Goal: Find specific page/section: Find specific page/section

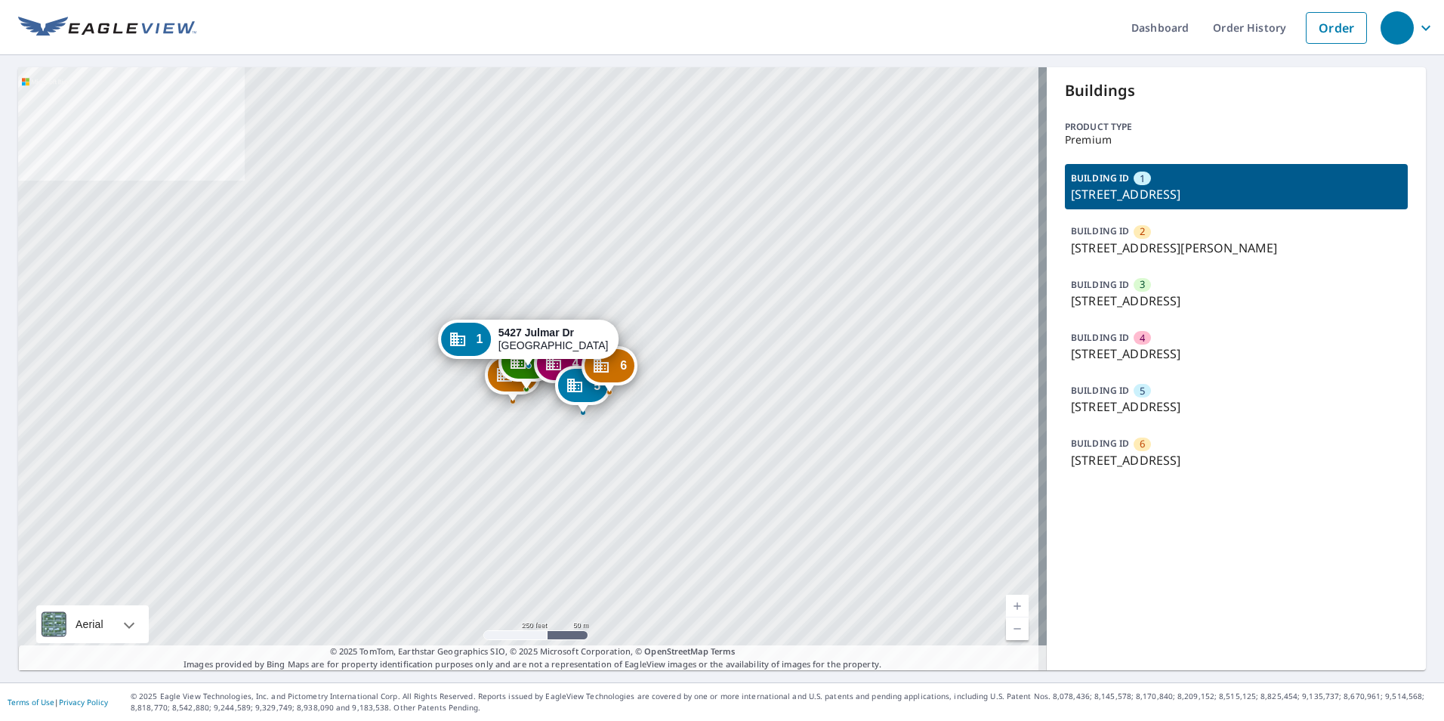
click at [1158, 445] on div "BUILDING ID 6 5425 Julmar Dr, Cincinnati, OH, 45238" at bounding box center [1236, 451] width 343 height 45
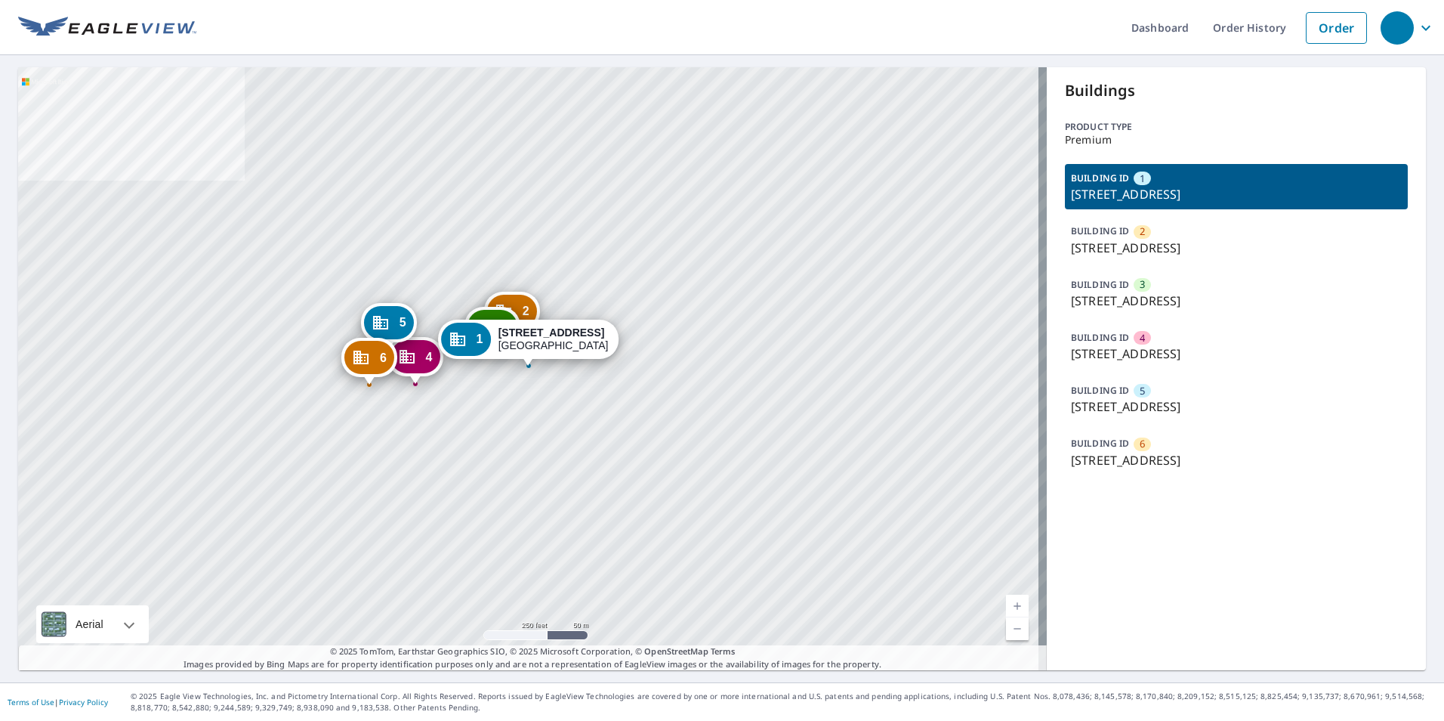
click at [1163, 451] on p "[STREET_ADDRESS]" at bounding box center [1236, 460] width 331 height 18
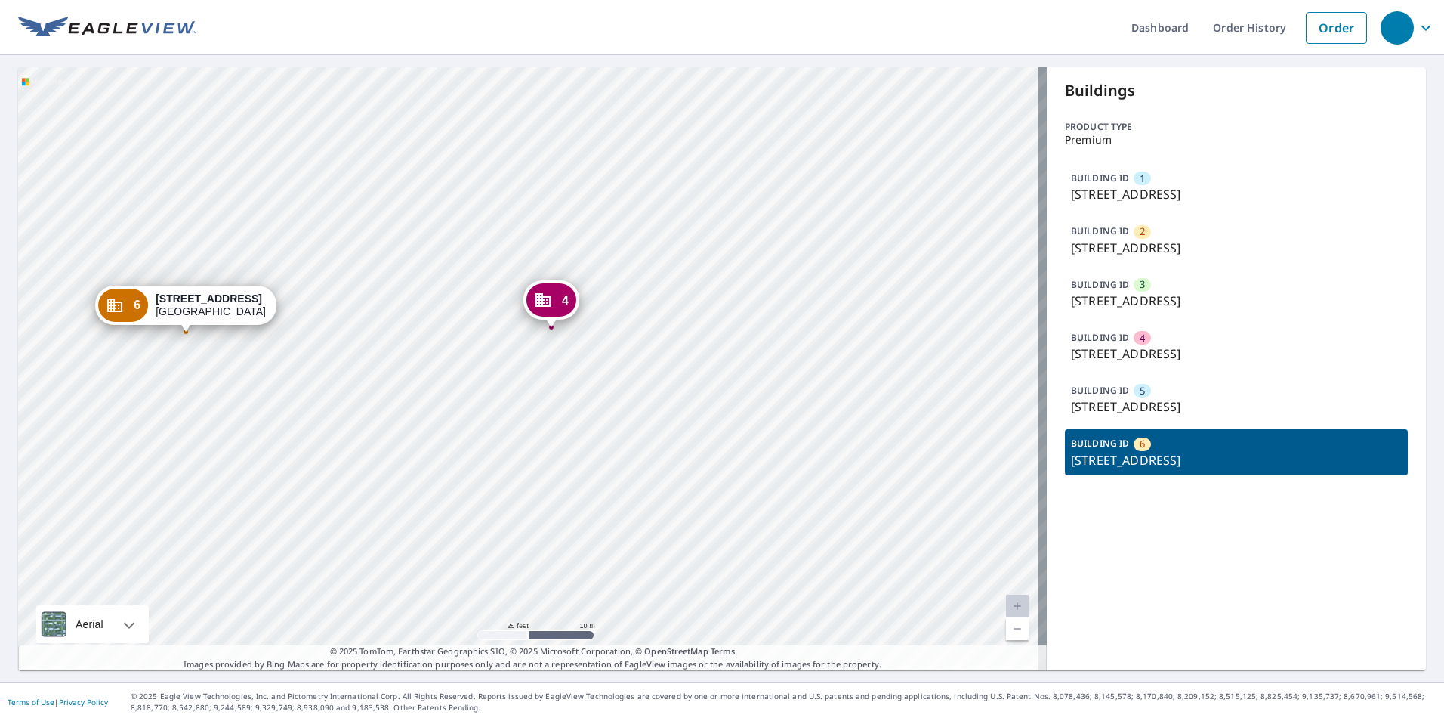
click at [1142, 448] on div "BUILDING ID 6 3450 Lumardo Ave, Cincinnati, OH, 45238" at bounding box center [1236, 451] width 343 height 45
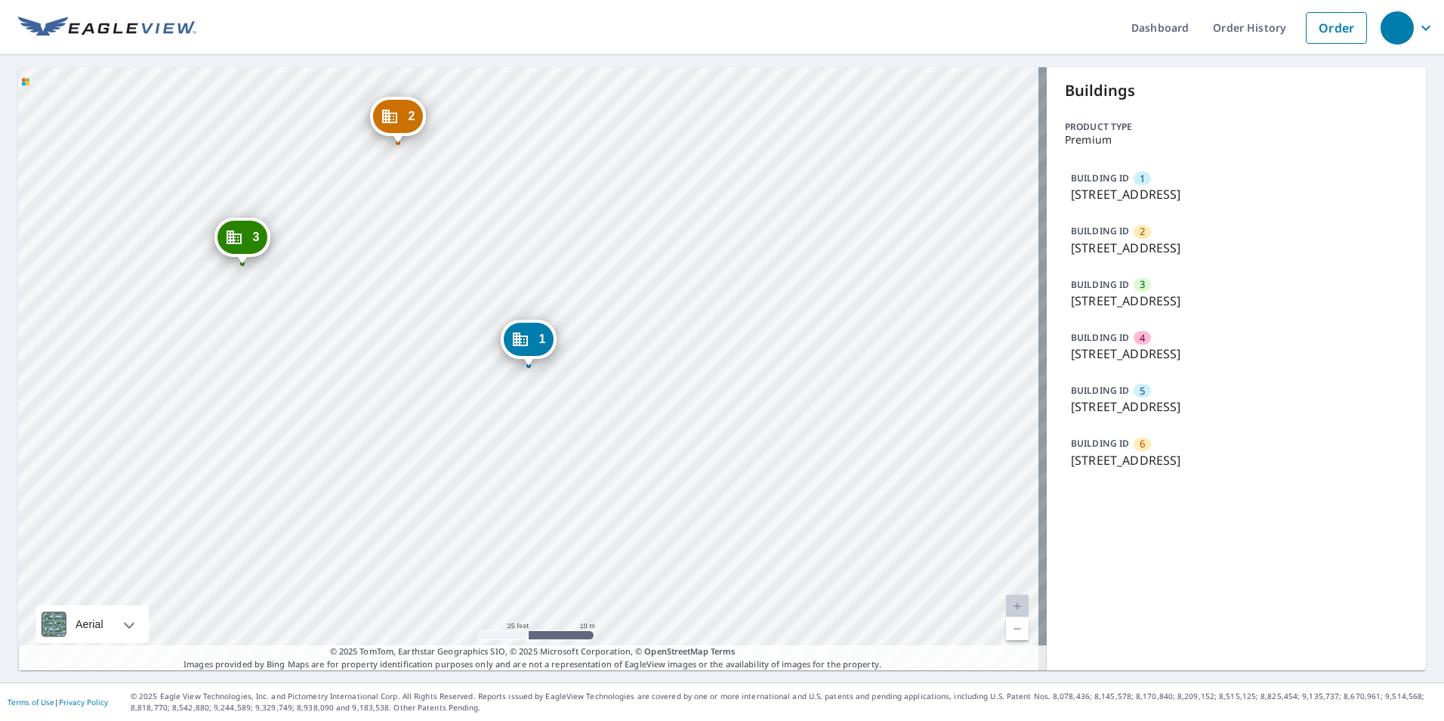
click at [1159, 451] on p "[STREET_ADDRESS]" at bounding box center [1236, 460] width 331 height 18
